Goal: Information Seeking & Learning: Find specific fact

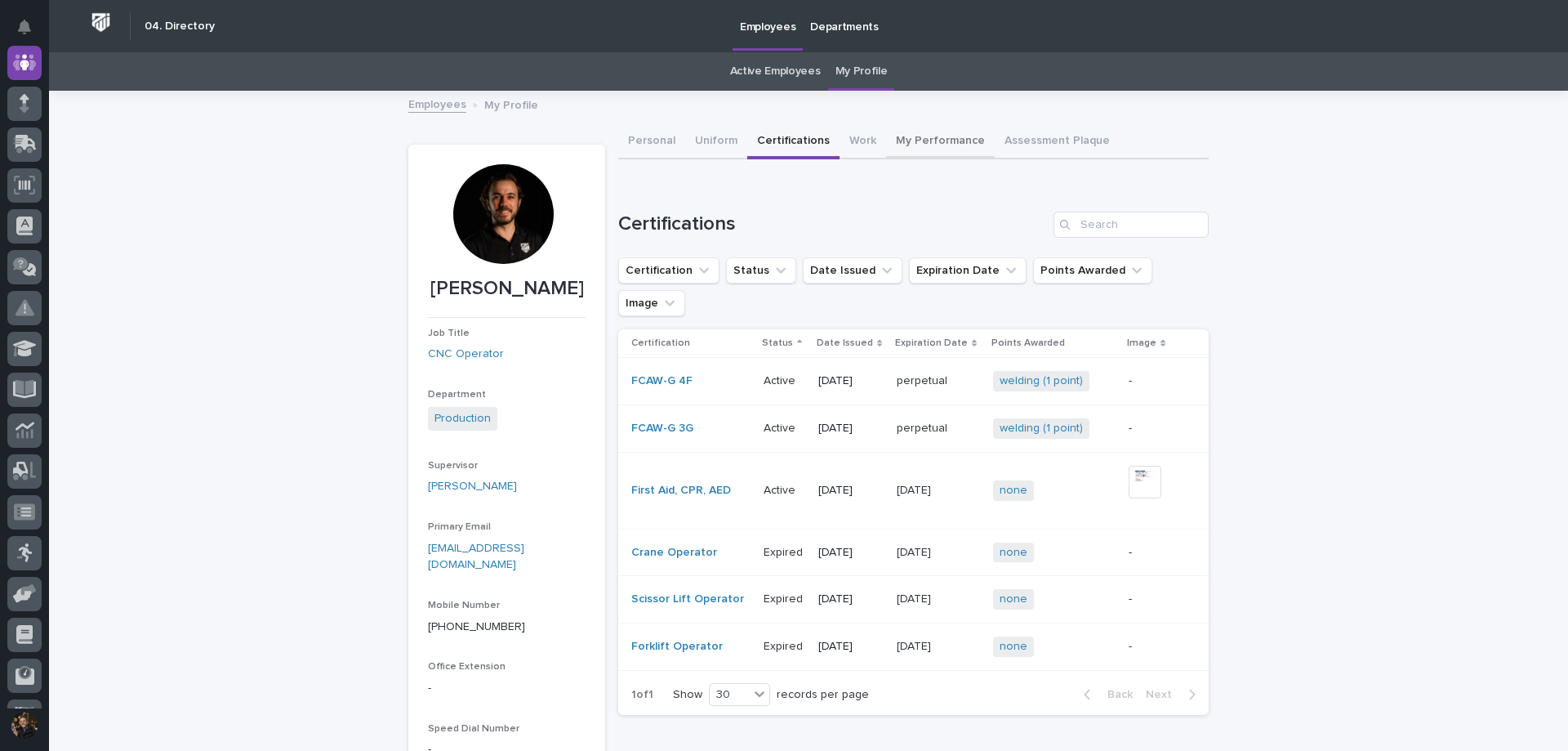
click at [926, 138] on button "My Performance" at bounding box center [940, 142] width 108 height 34
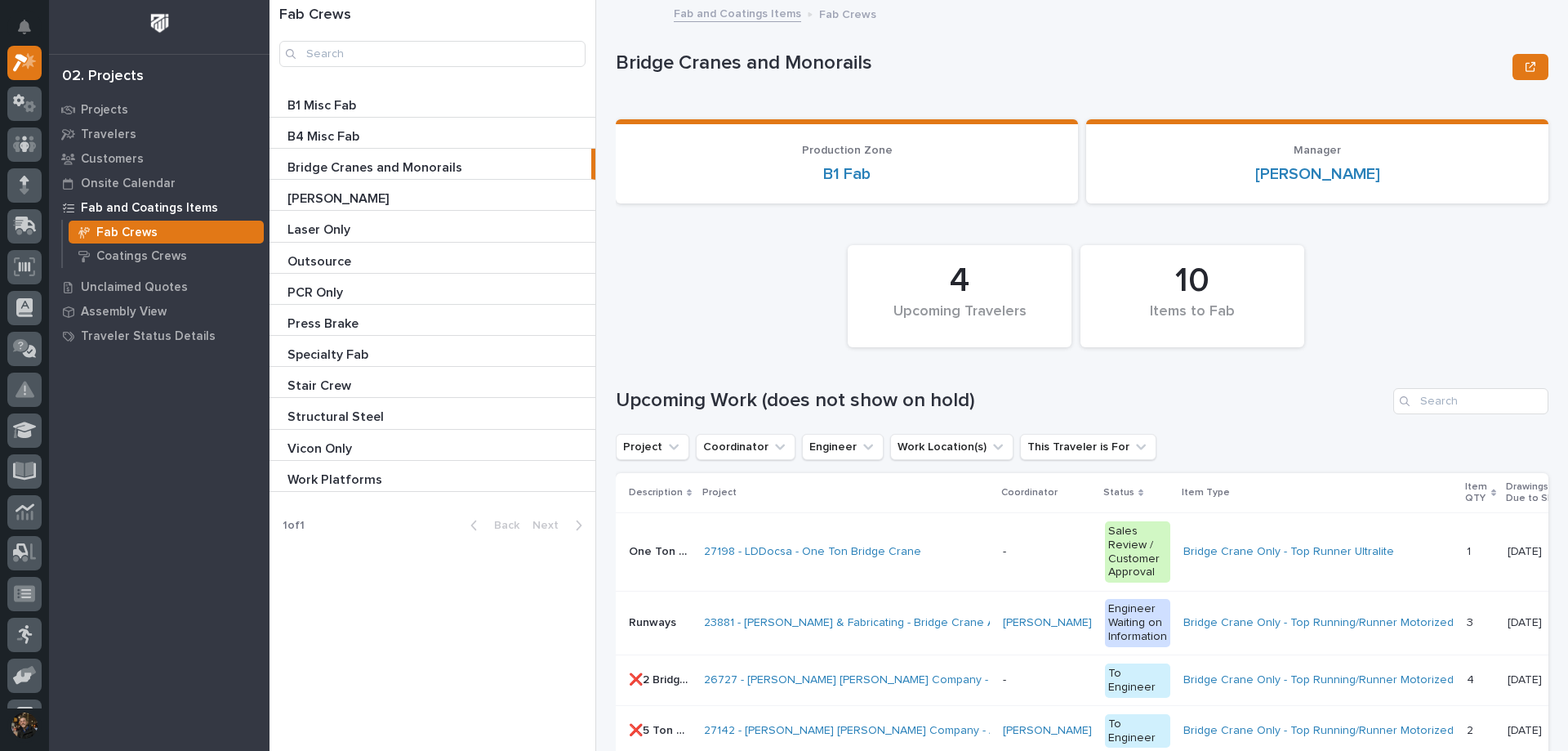
click at [1405, 61] on p "Bridge Cranes and Monorails" at bounding box center [1061, 64] width 890 height 24
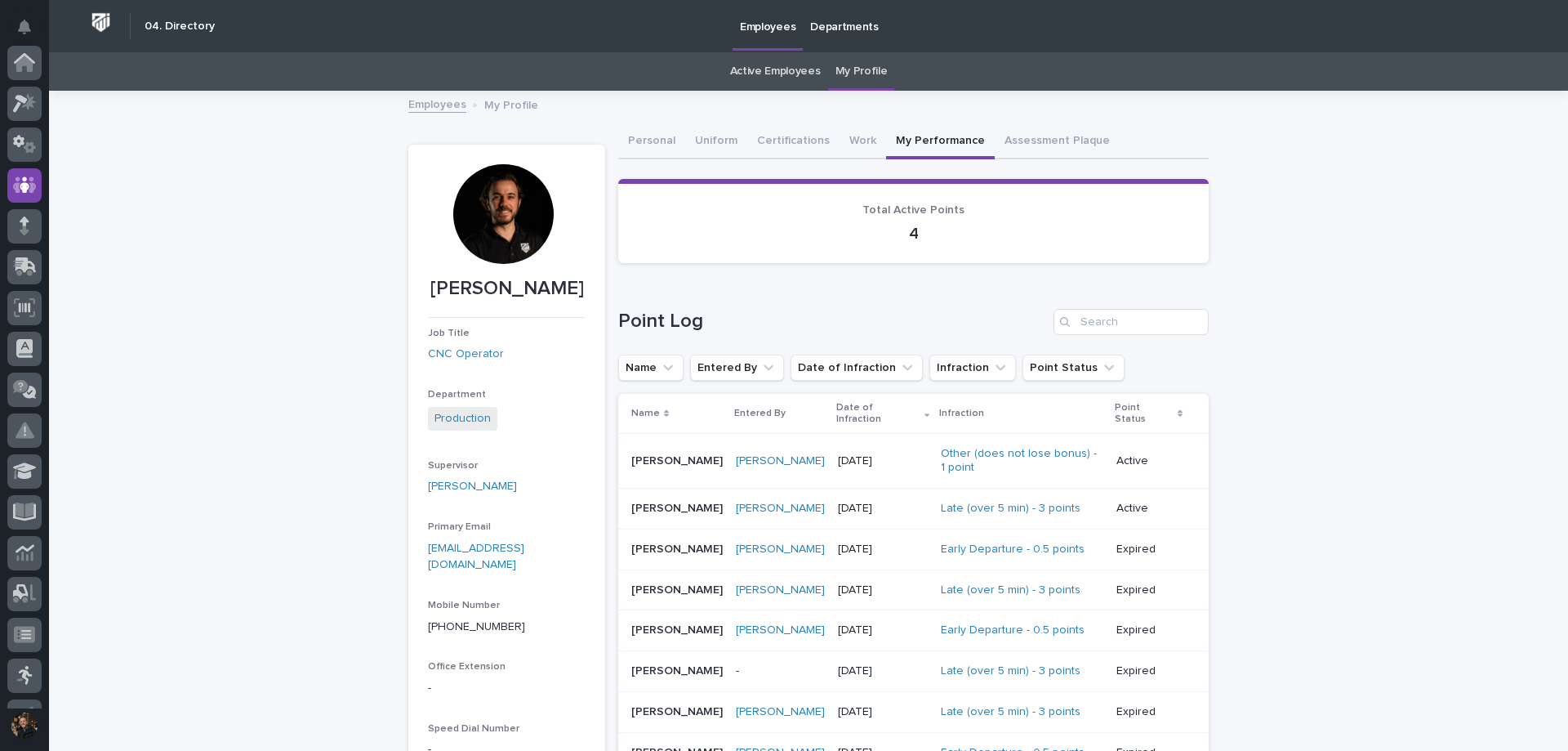
scroll to position [123, 0]
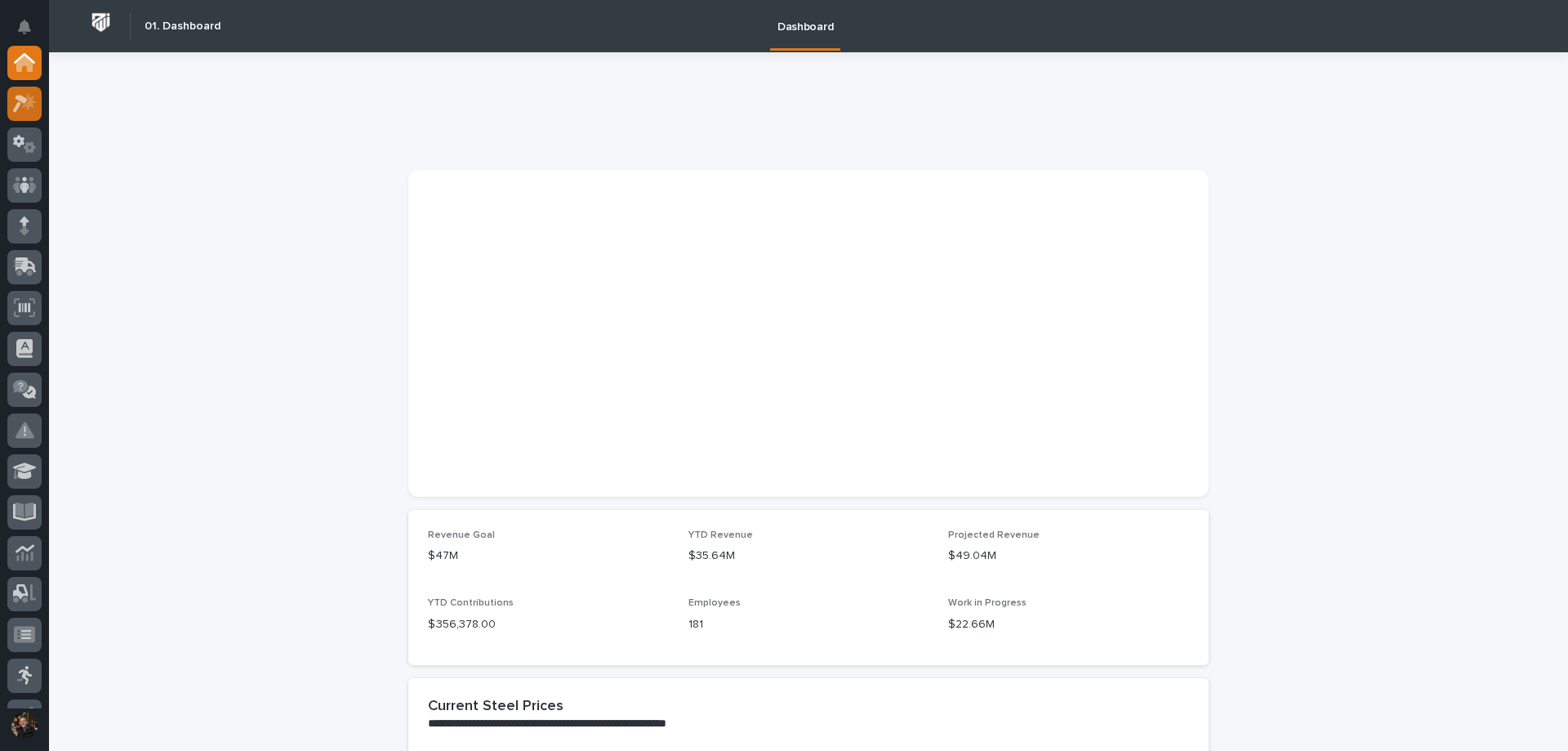
click at [9, 101] on div at bounding box center [25, 104] width 34 height 34
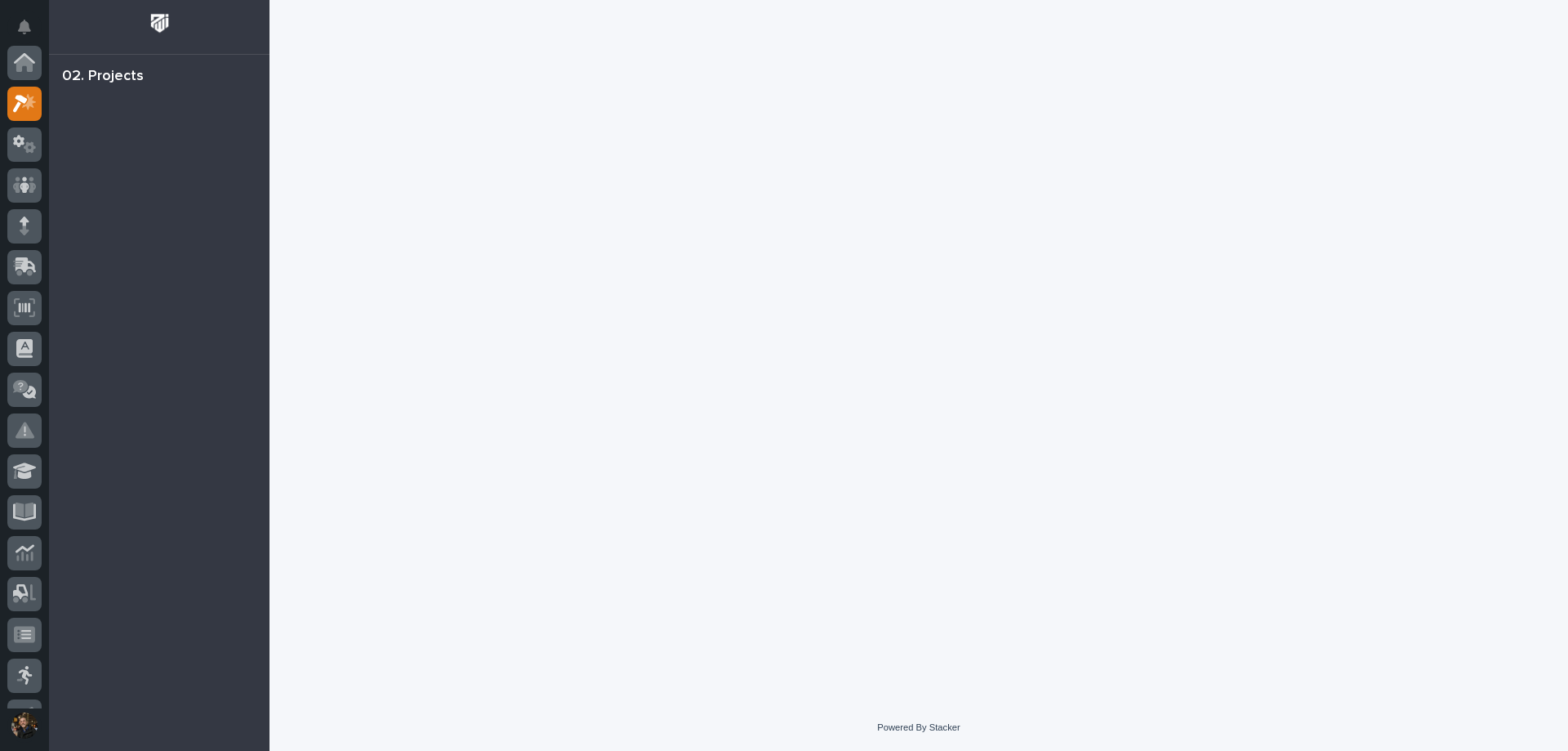
scroll to position [41, 0]
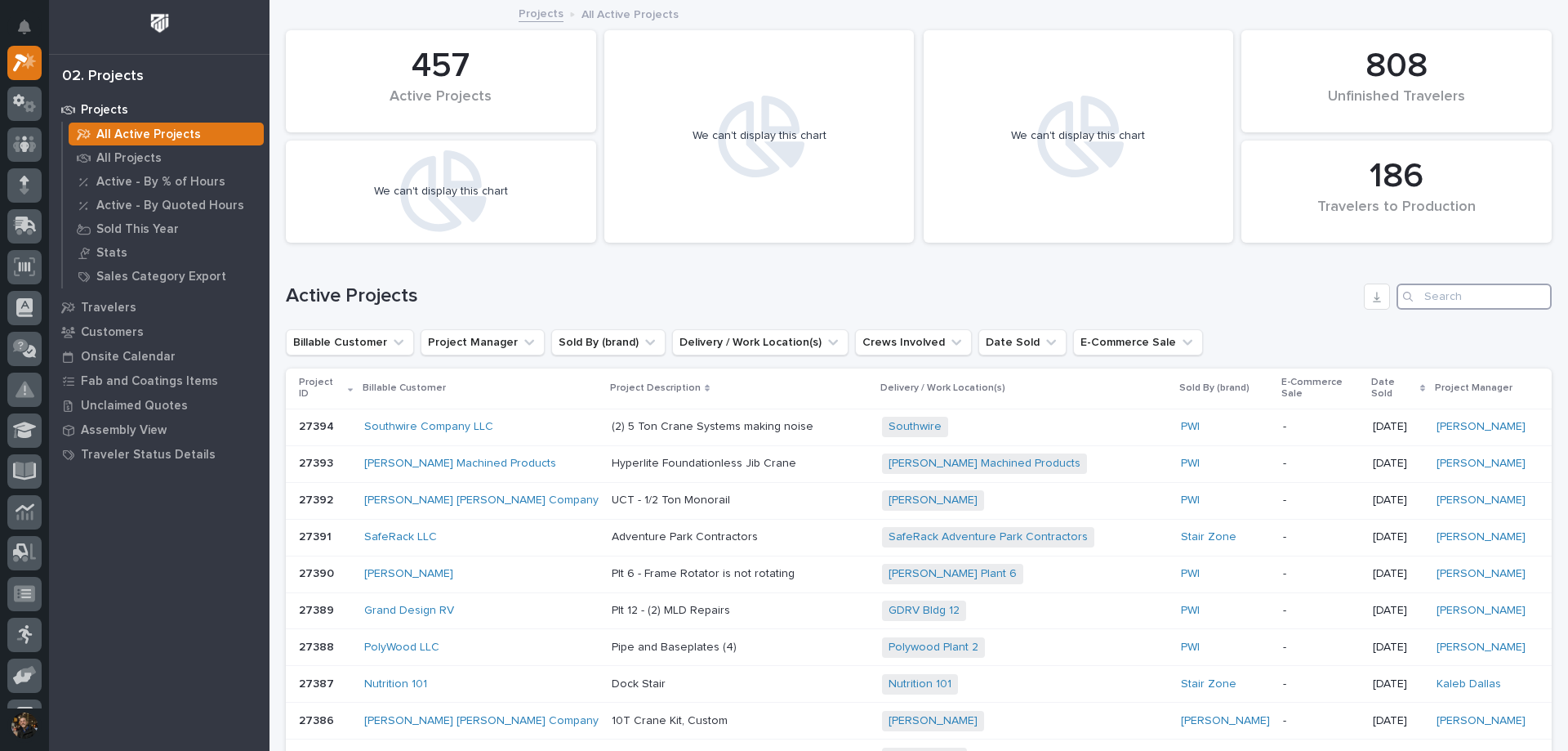
click at [1486, 293] on input "Search" at bounding box center [1473, 296] width 156 height 26
type input "schneider"
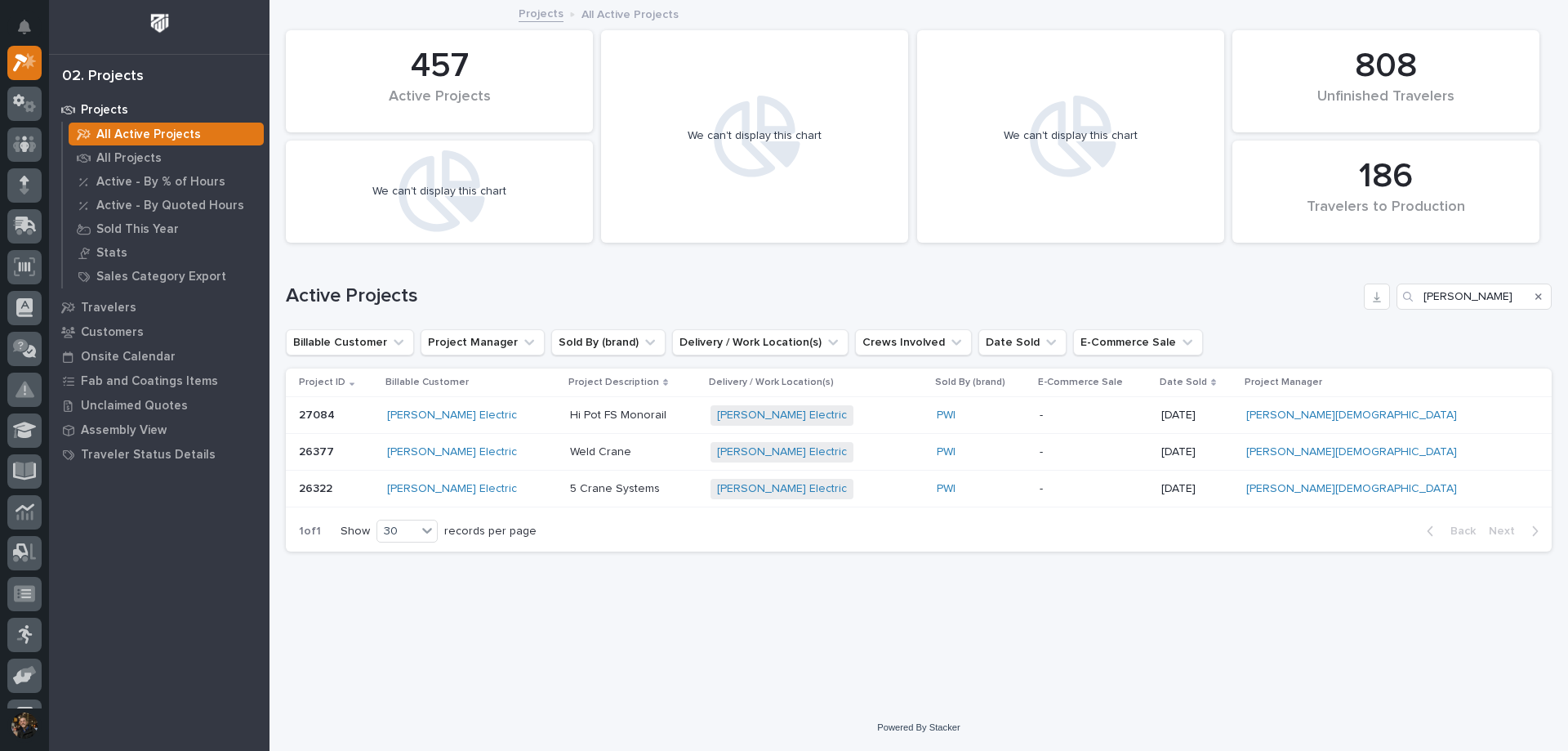
click at [546, 482] on div "Schneider Electric" at bounding box center [473, 489] width 170 height 14
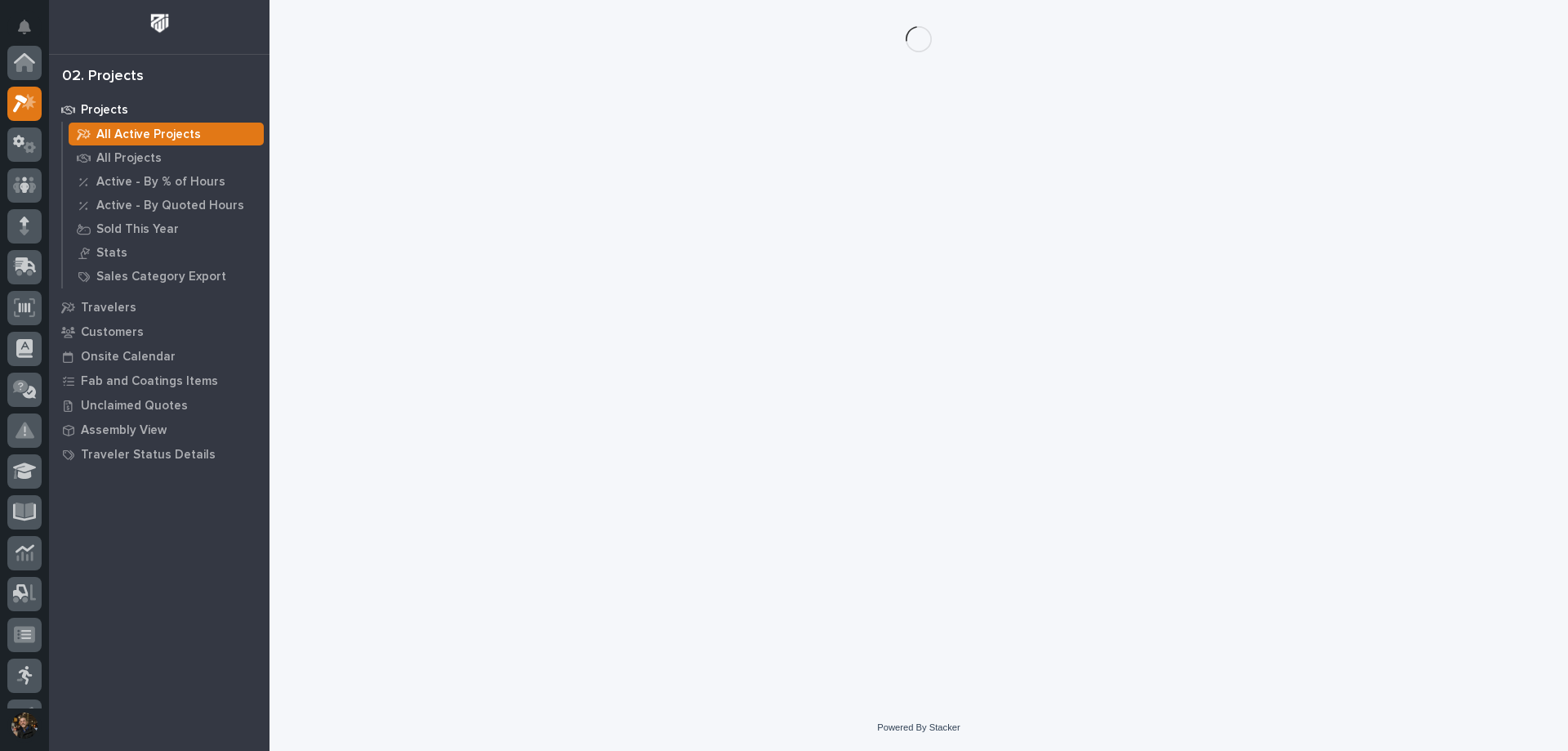
scroll to position [41, 0]
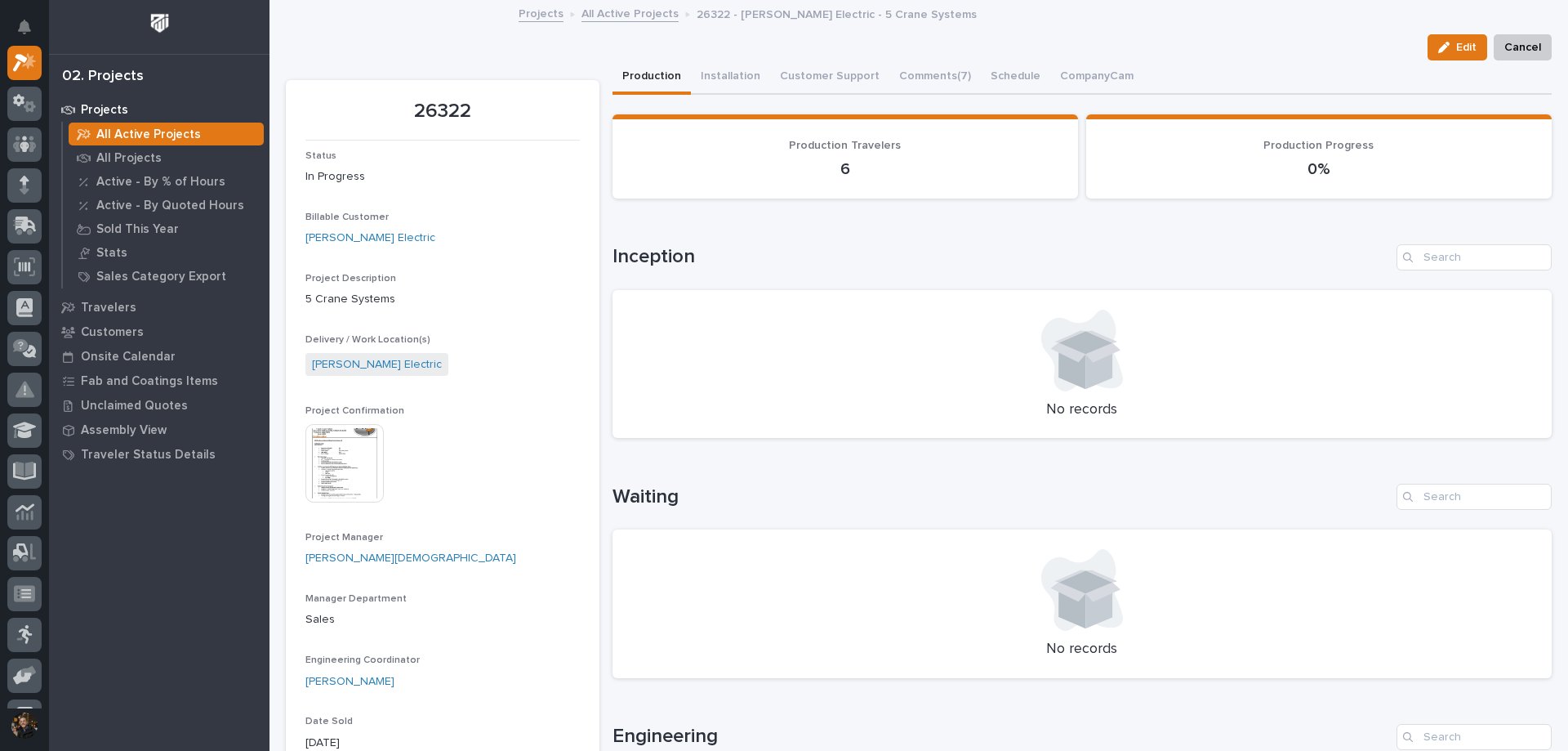
click at [369, 487] on img at bounding box center [344, 462] width 78 height 78
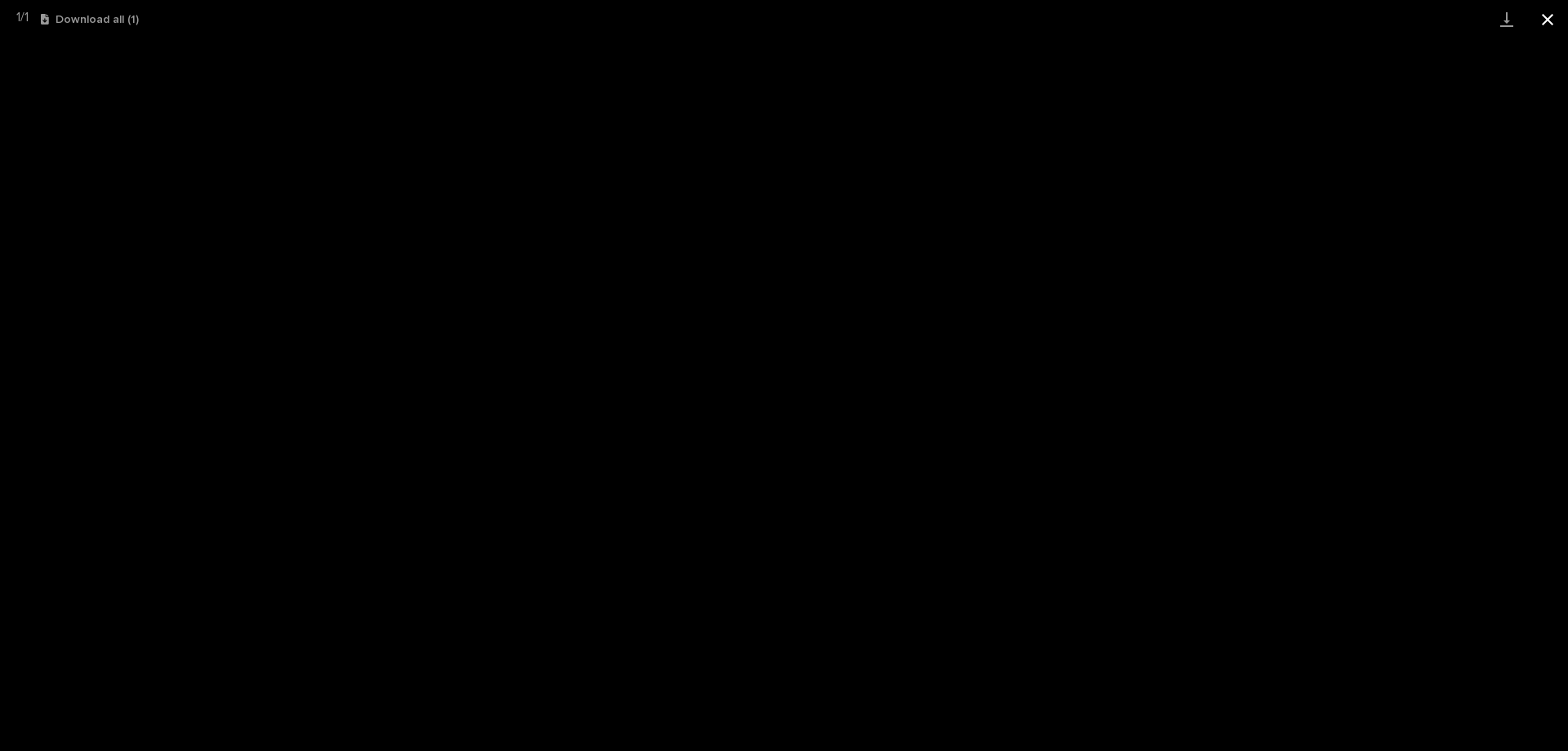
click at [1551, 25] on button "Close gallery" at bounding box center [1547, 19] width 41 height 39
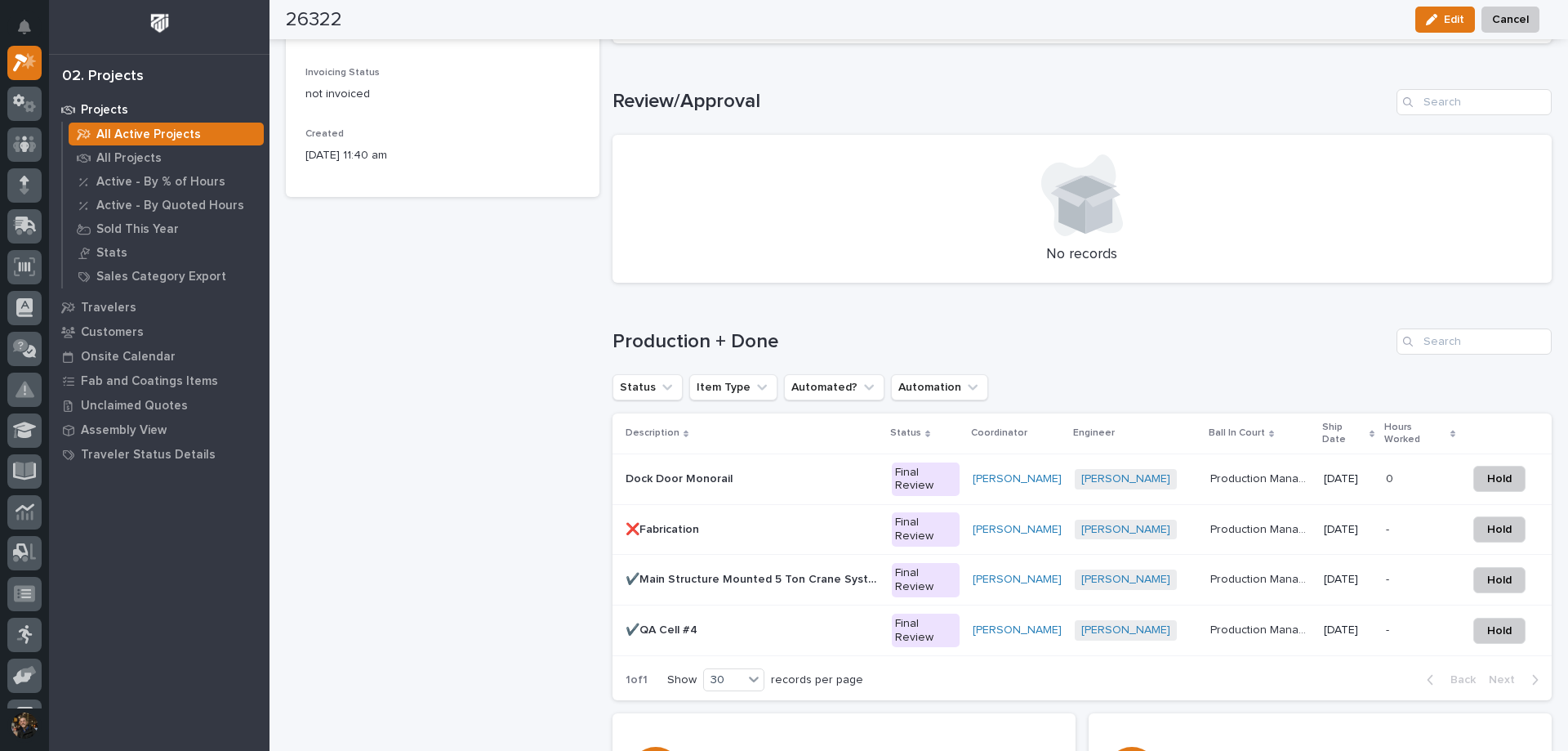
scroll to position [980, 0]
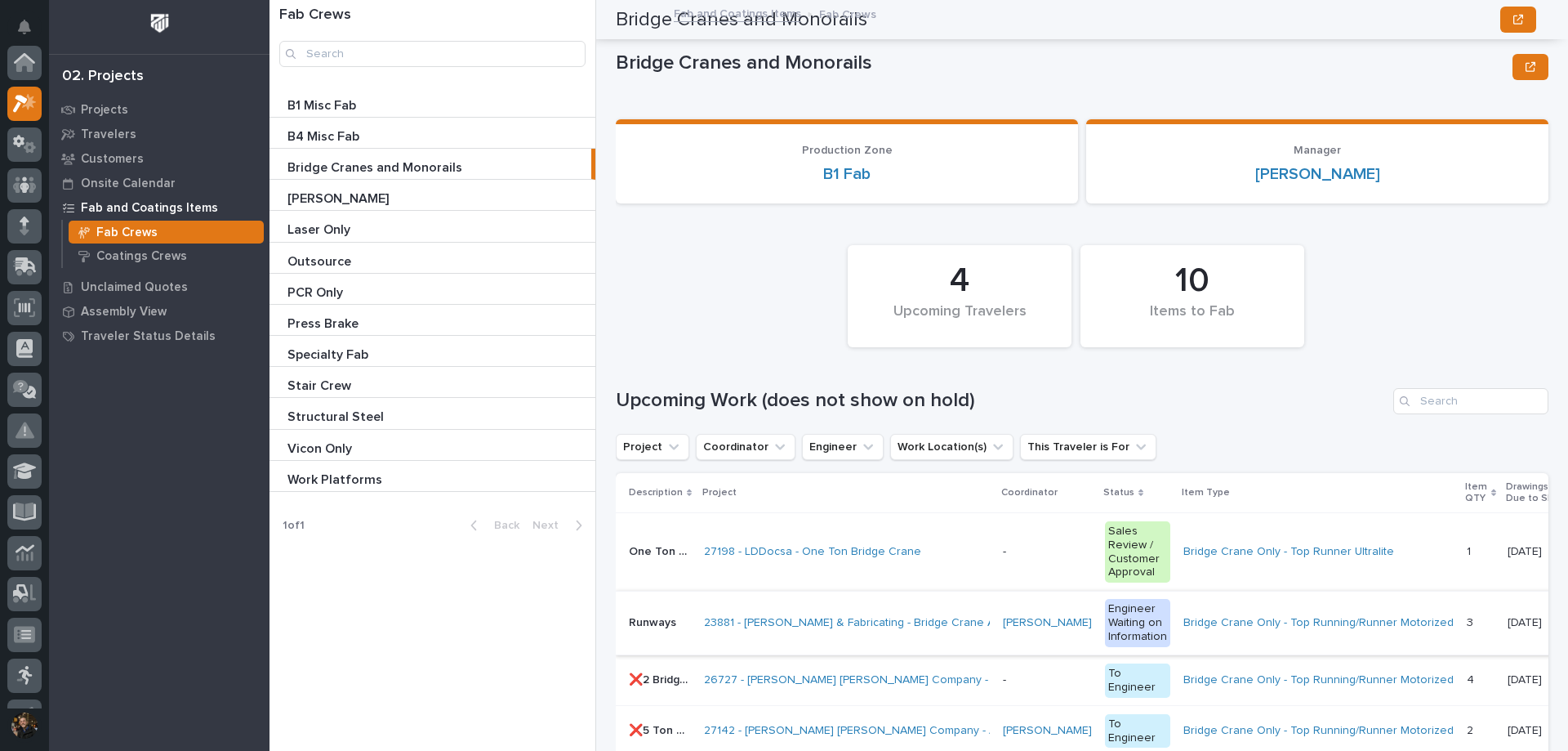
scroll to position [408, 0]
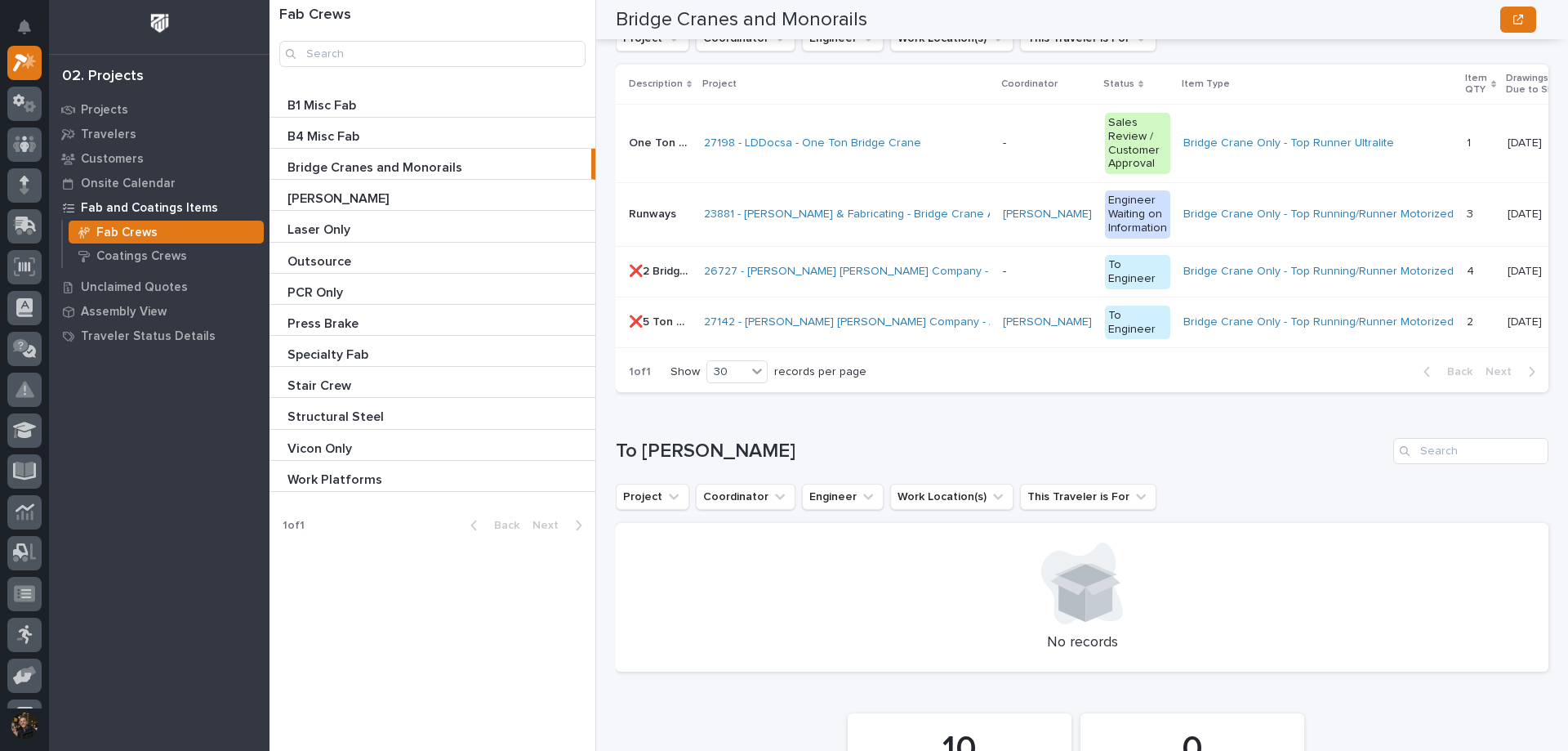
drag, startPoint x: 1376, startPoint y: 41, endPoint x: 1394, endPoint y: 9, distance: 36.7
